Goal: Task Accomplishment & Management: Manage account settings

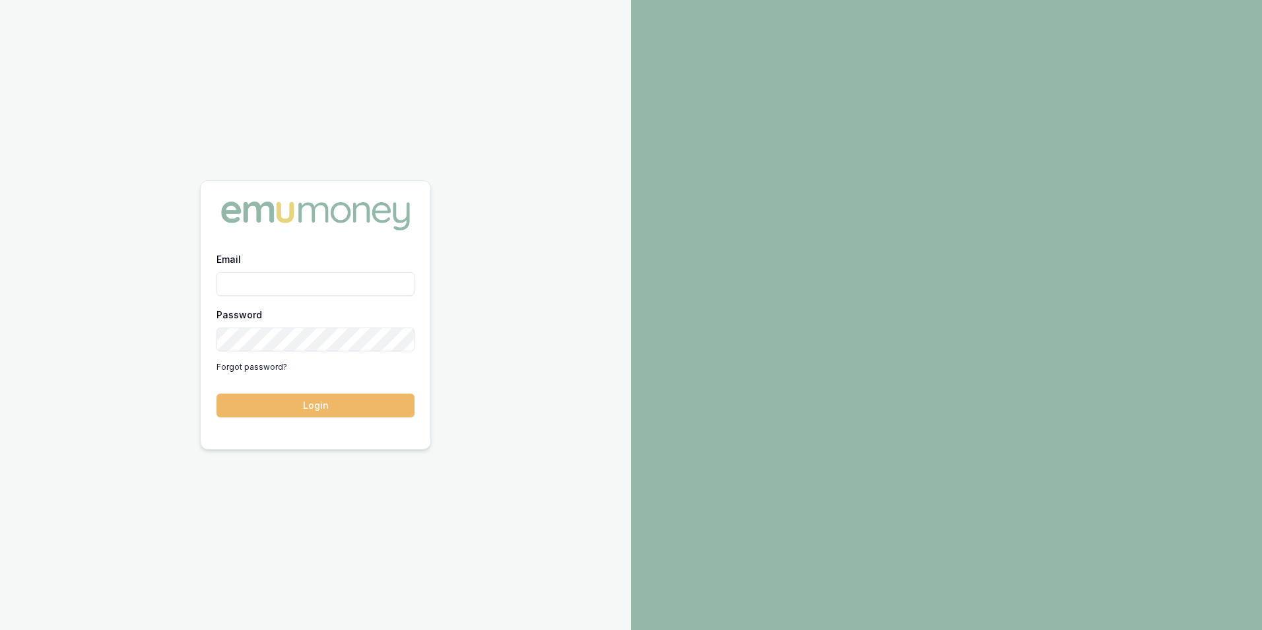
type input "[PERSON_NAME][EMAIL_ADDRESS][PERSON_NAME][DOMAIN_NAME]"
click at [357, 406] on button "Login" at bounding box center [315, 405] width 198 height 24
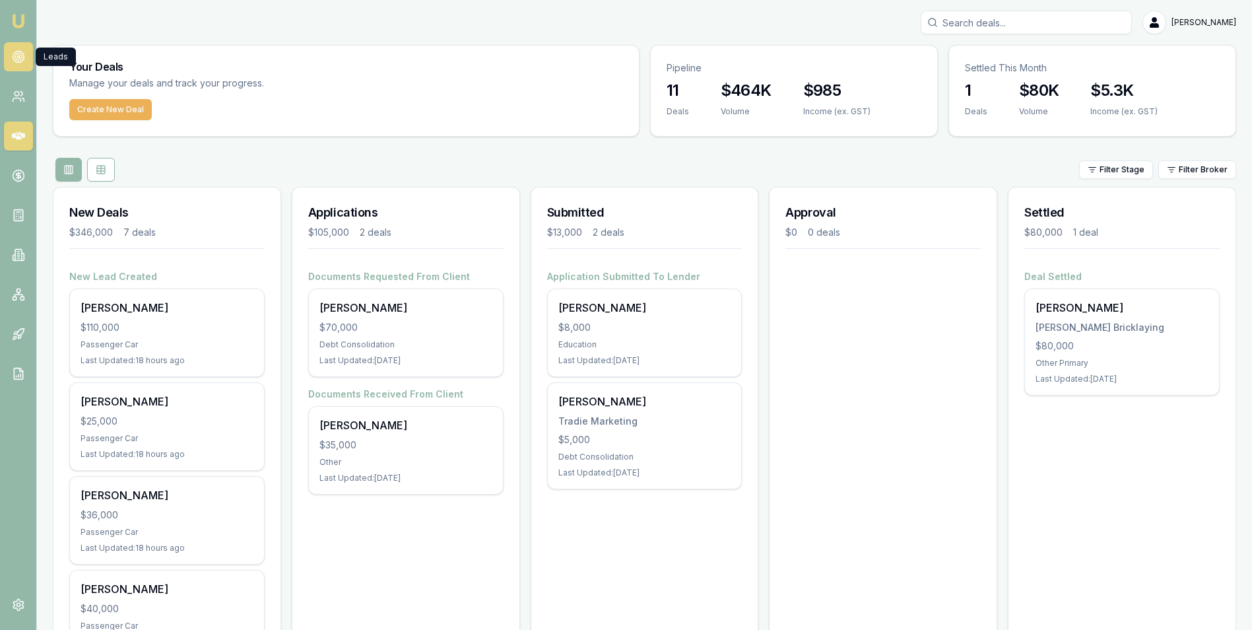
click at [16, 52] on circle at bounding box center [18, 56] width 11 height 11
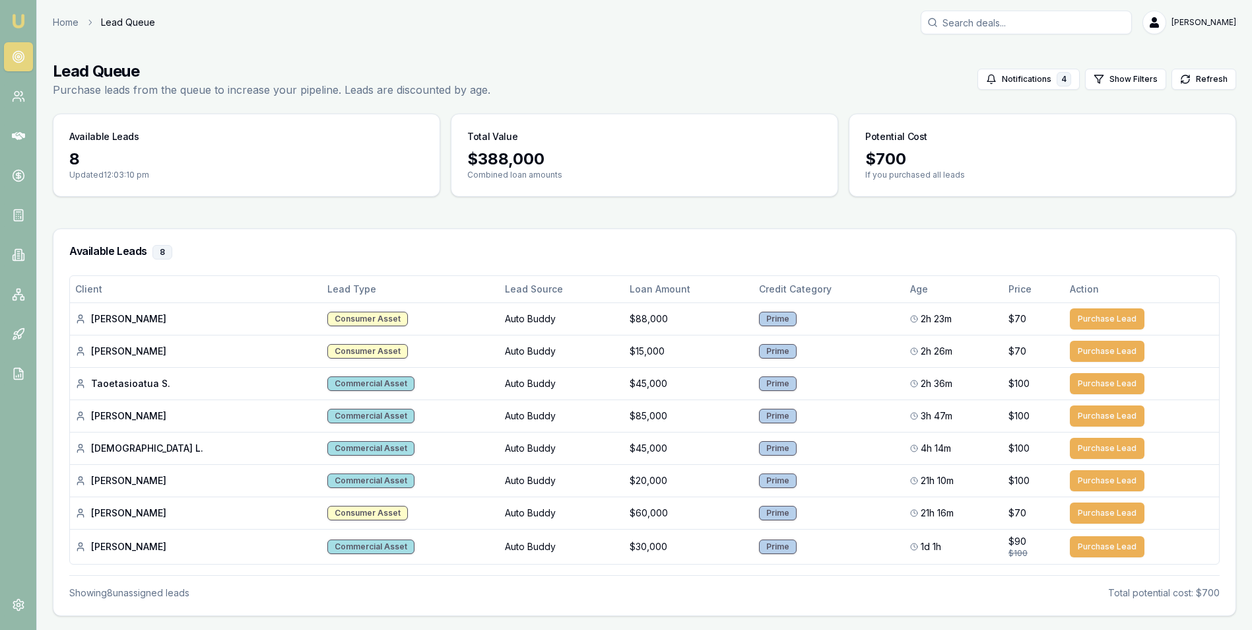
click at [647, 59] on main "Lead Queue Purchase leads from the queue to increase your pipeline. Leads are d…" at bounding box center [644, 351] width 1215 height 613
